Goal: Transaction & Acquisition: Purchase product/service

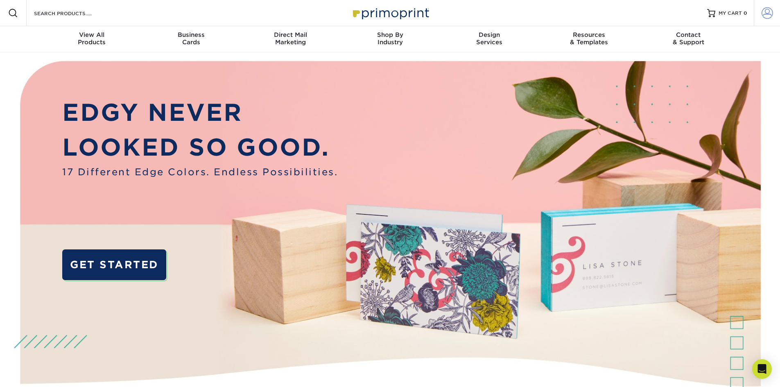
click at [756, 14] on link "Account" at bounding box center [767, 13] width 26 height 26
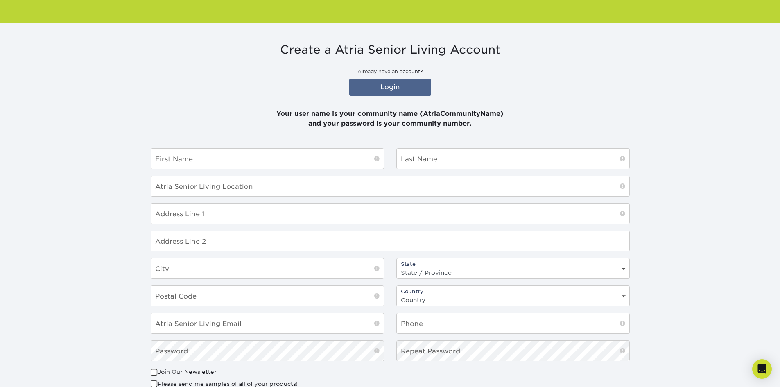
scroll to position [82, 0]
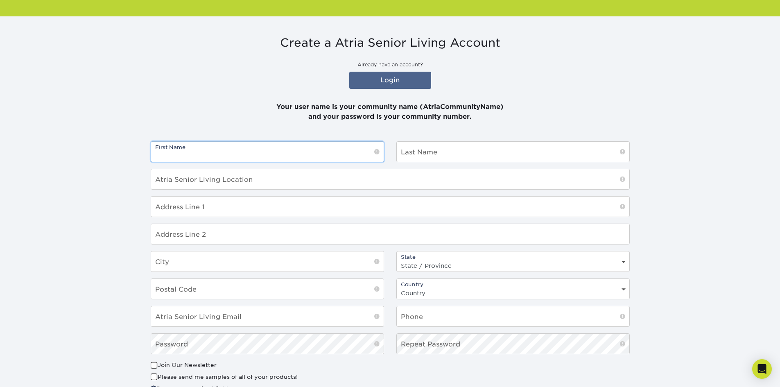
click at [232, 162] on div "First Name" at bounding box center [268, 151] width 234 height 21
type input "Kwinie"
type input "Cupidon"
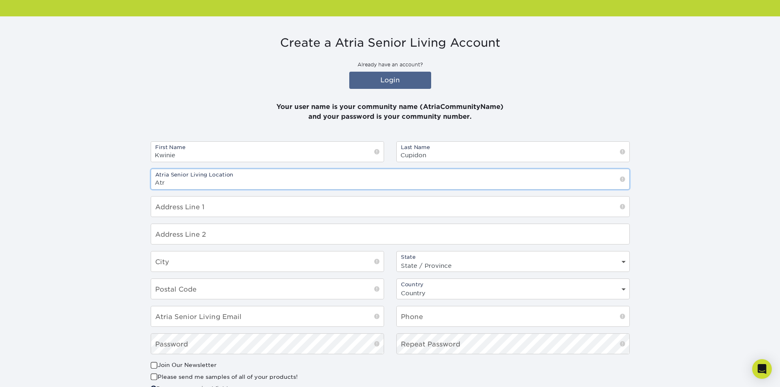
type input "[PERSON_NAME][GEOGRAPHIC_DATA]"
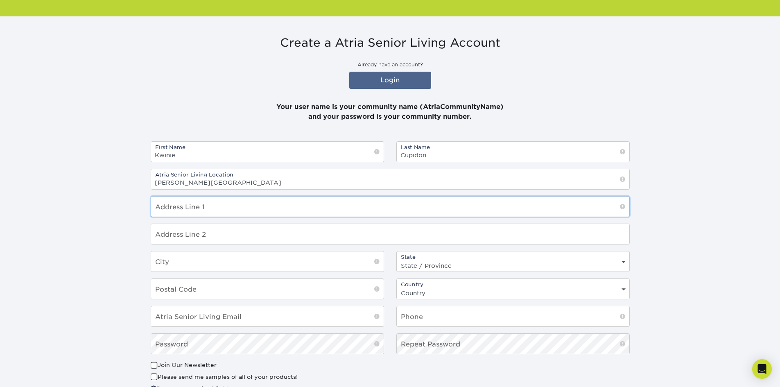
type input "1825 Arbor Creek Dr"
type input "Carrollton"
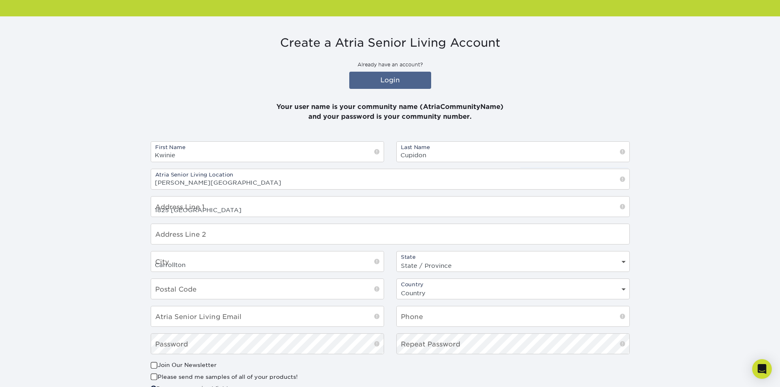
select select "TX"
type input "75010"
select select "US"
type input "kwinie.cupidon@atriaseniorliving.com"
type input "9728628700"
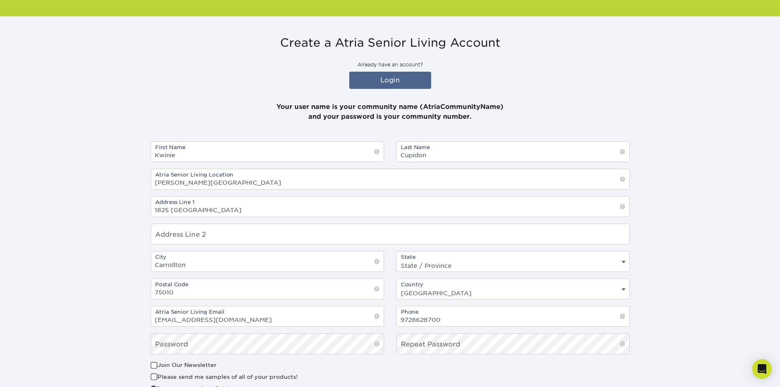
click at [683, 204] on section "Create a Atria Senior Living Account Already have an account? Login Your user n…" at bounding box center [390, 228] width 780 height 425
click at [408, 79] on link "Login" at bounding box center [390, 80] width 82 height 17
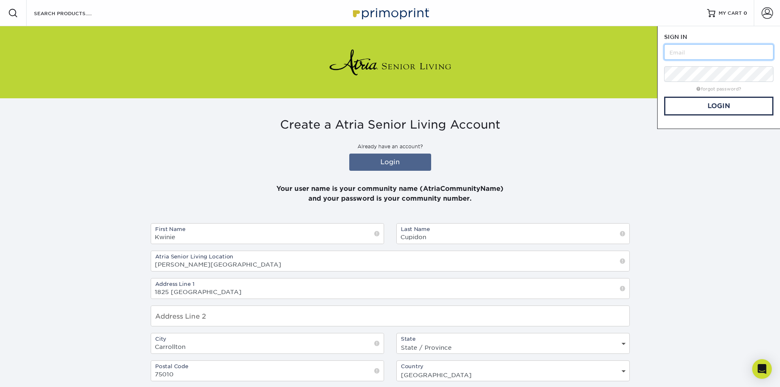
click at [697, 50] on input "text" at bounding box center [719, 52] width 109 height 16
type input "AtriaCarrollton"
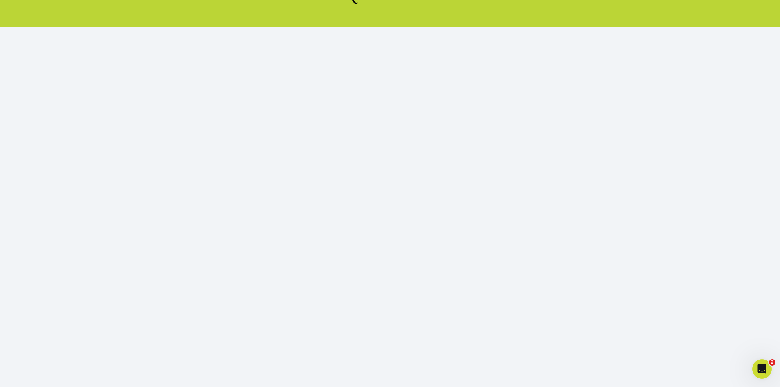
scroll to position [82, 0]
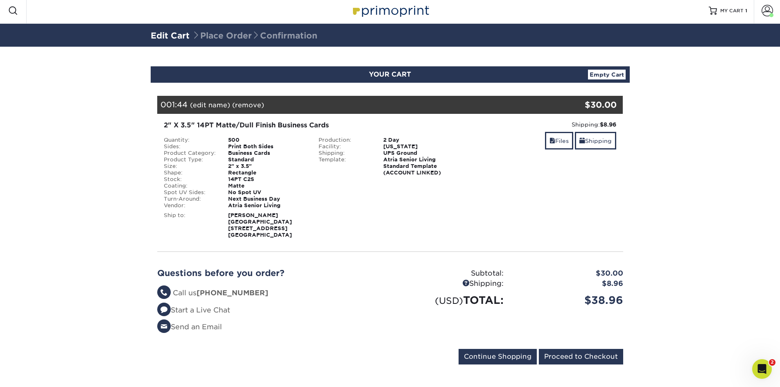
scroll to position [3, 0]
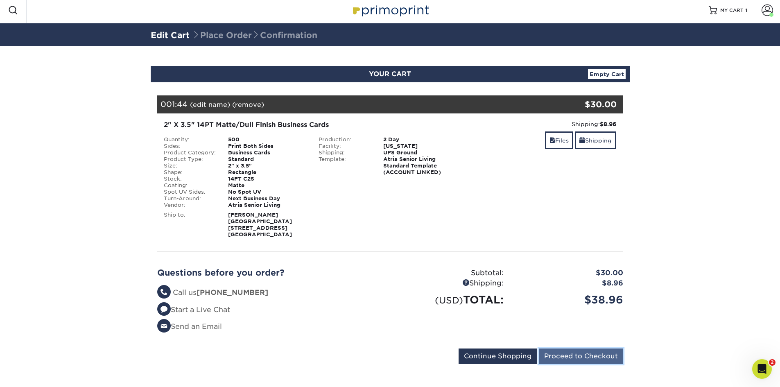
click at [572, 352] on input "Proceed to Checkout" at bounding box center [581, 357] width 84 height 16
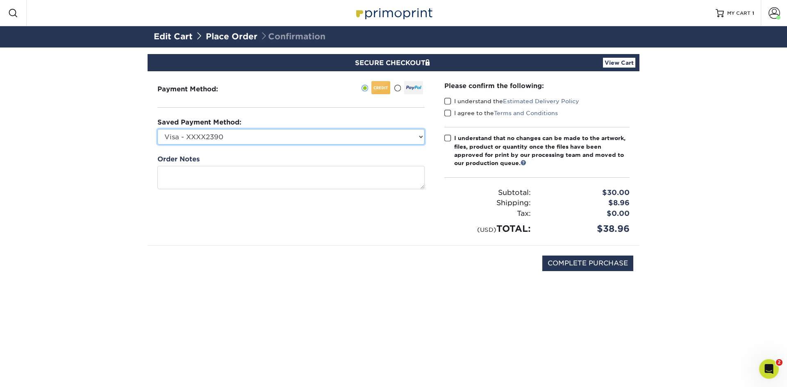
click at [242, 135] on select "Visa - XXXX2390 Visa - XXXX0246 Visa - XXXX7094 Visa - XXXX4048 Visa - XXXX8074…" at bounding box center [290, 137] width 267 height 16
select select "74603"
click at [157, 129] on select "Visa - XXXX2390 Visa - XXXX0246 Visa - XXXX7094 Visa - XXXX4048 Visa - XXXX8074…" at bounding box center [290, 137] width 267 height 16
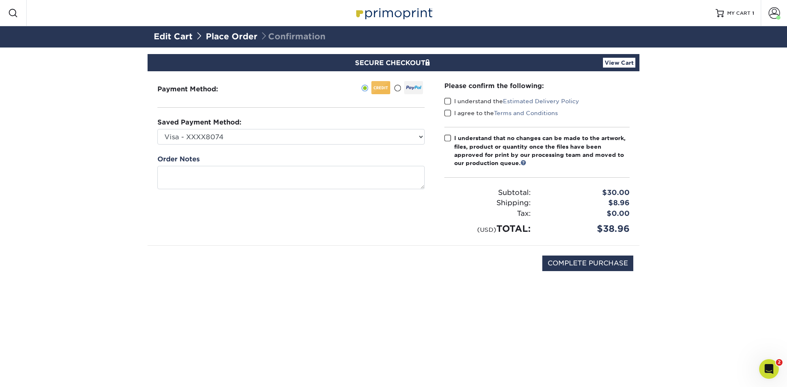
click at [445, 101] on span at bounding box center [447, 102] width 7 height 8
click at [0, 0] on input "I understand the Estimated Delivery Policy" at bounding box center [0, 0] width 0 height 0
click at [447, 115] on span at bounding box center [447, 113] width 7 height 8
click at [0, 0] on input "I agree to the Terms and Conditions" at bounding box center [0, 0] width 0 height 0
click at [574, 264] on input "COMPLETE PURCHASE" at bounding box center [587, 264] width 91 height 16
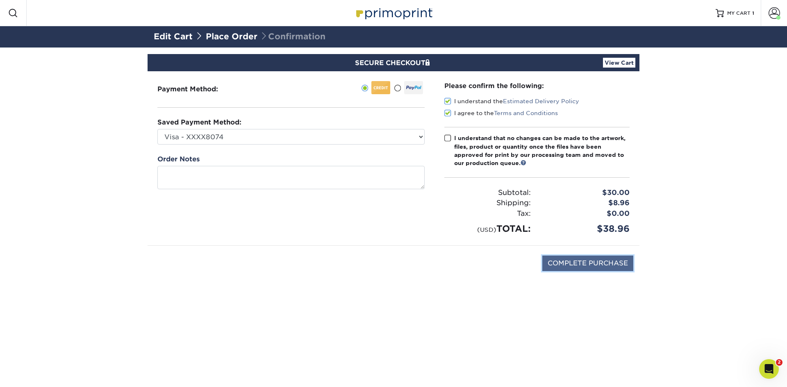
click at [569, 262] on input "COMPLETE PURCHASE" at bounding box center [587, 264] width 91 height 16
click at [445, 136] on span at bounding box center [447, 138] width 7 height 8
click at [0, 0] on input "I understand that no changes can be made to the artwork, files, product or quan…" at bounding box center [0, 0] width 0 height 0
click at [580, 266] on input "COMPLETE PURCHASE" at bounding box center [587, 264] width 91 height 16
type input "PROCESSING, PLEASE WAIT..."
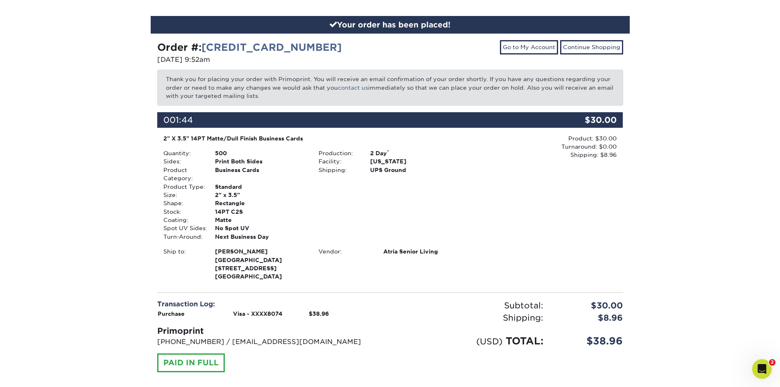
scroll to position [90, 0]
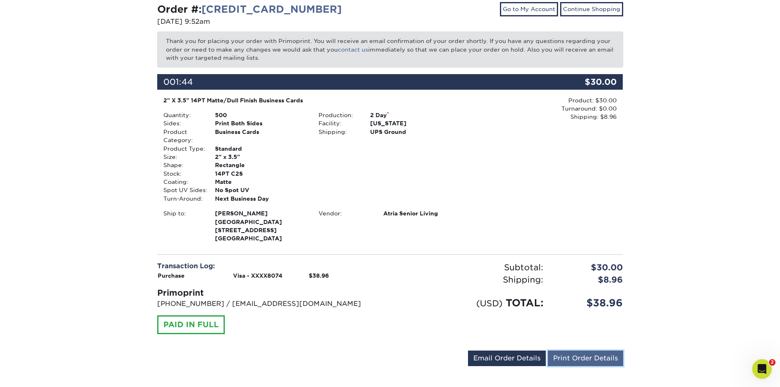
click at [607, 352] on link "Print Order Details" at bounding box center [585, 359] width 75 height 16
